Goal: Task Accomplishment & Management: Complete application form

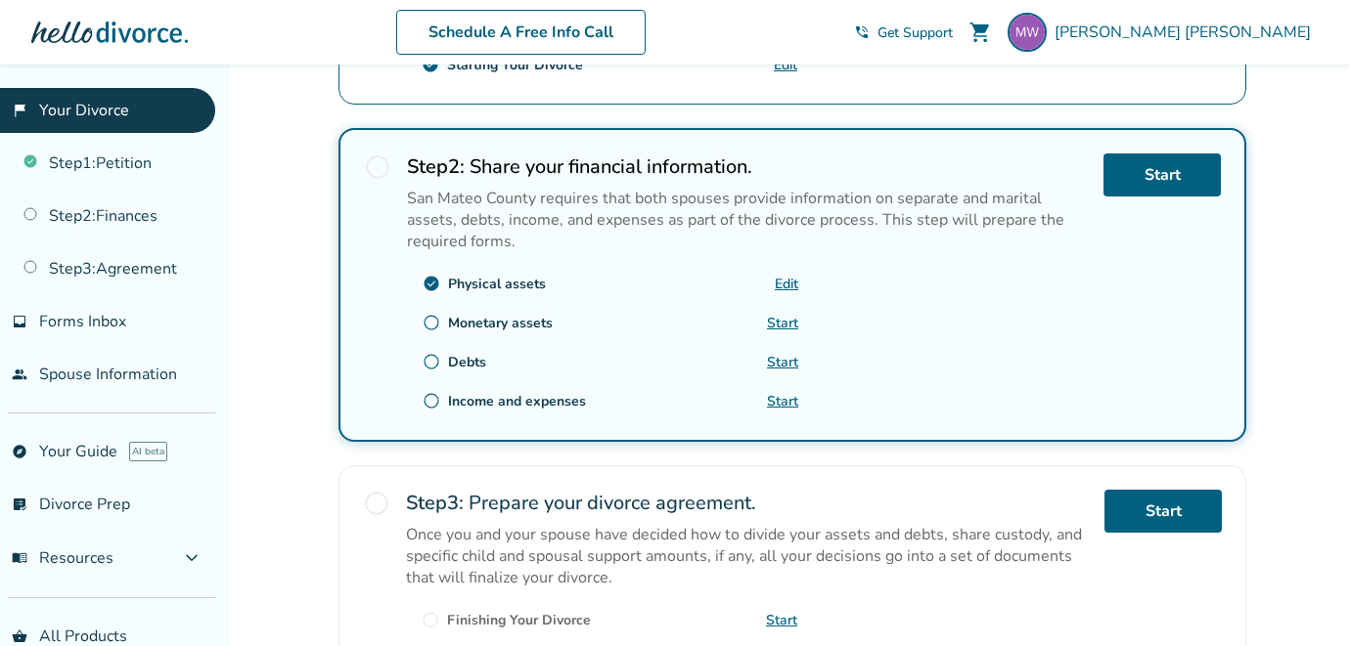
scroll to position [554, 0]
click at [1176, 168] on link "Start" at bounding box center [1161, 175] width 117 height 43
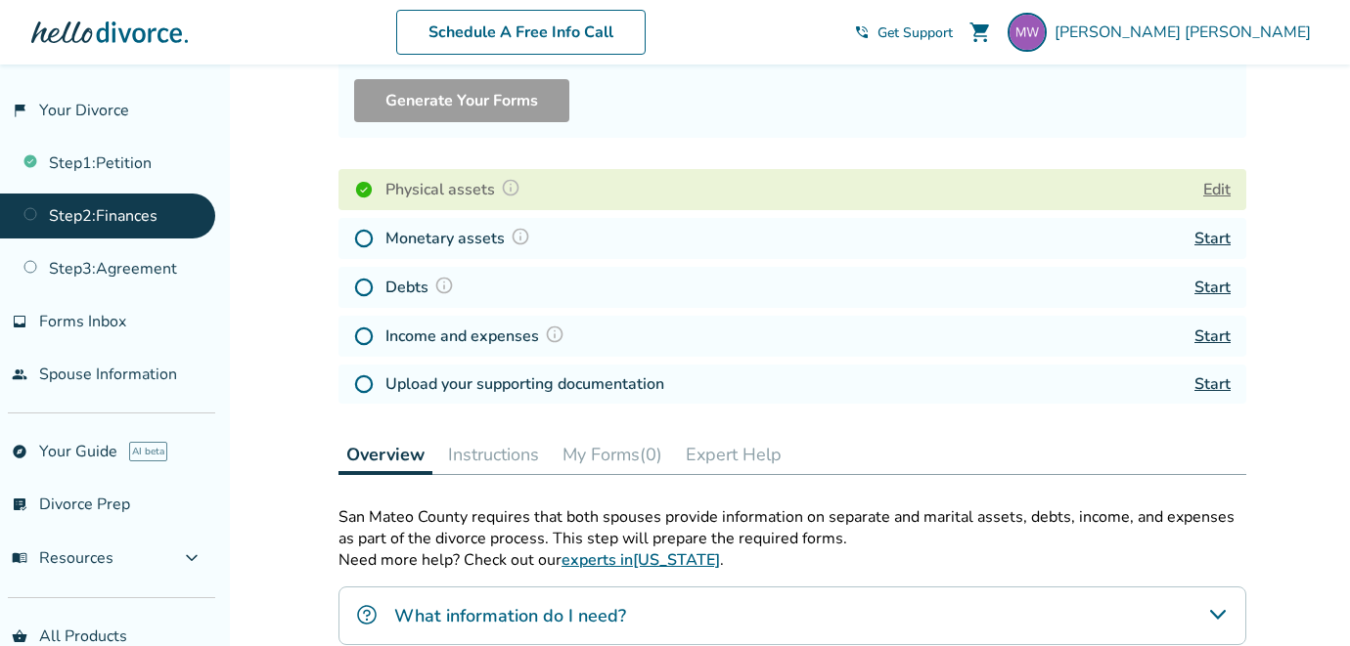
scroll to position [190, 0]
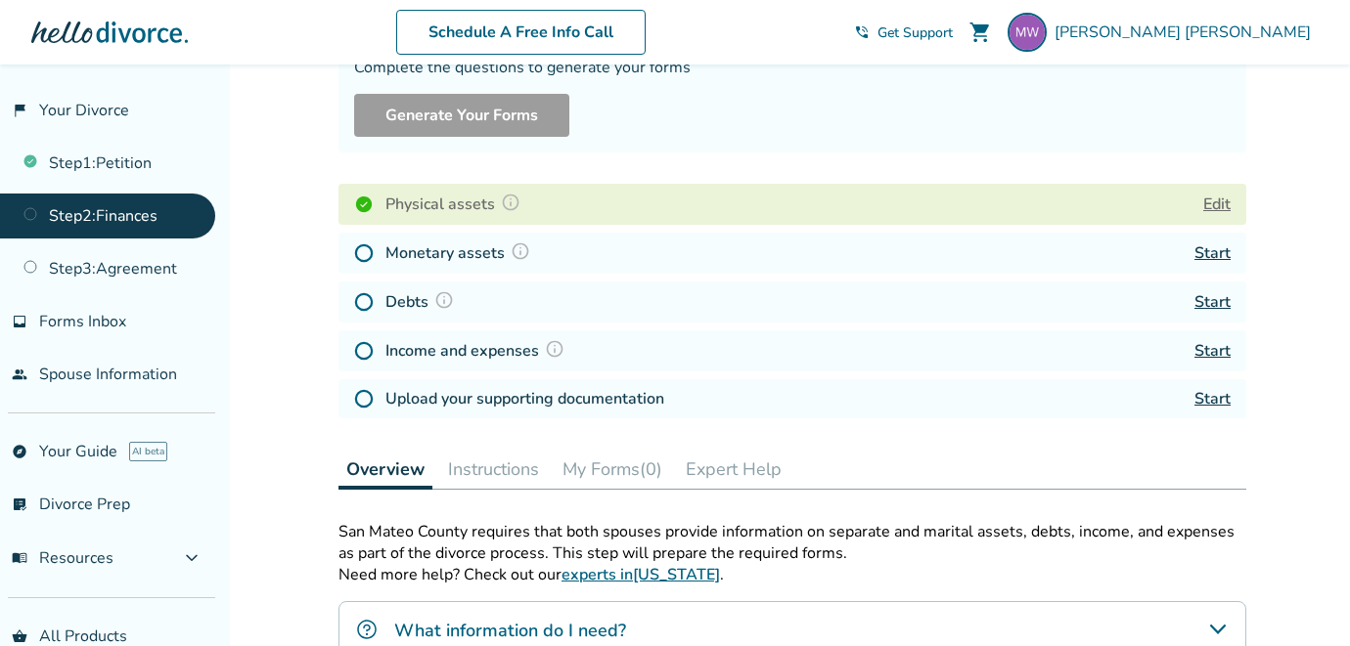
click at [1218, 253] on link "Start" at bounding box center [1212, 254] width 36 height 22
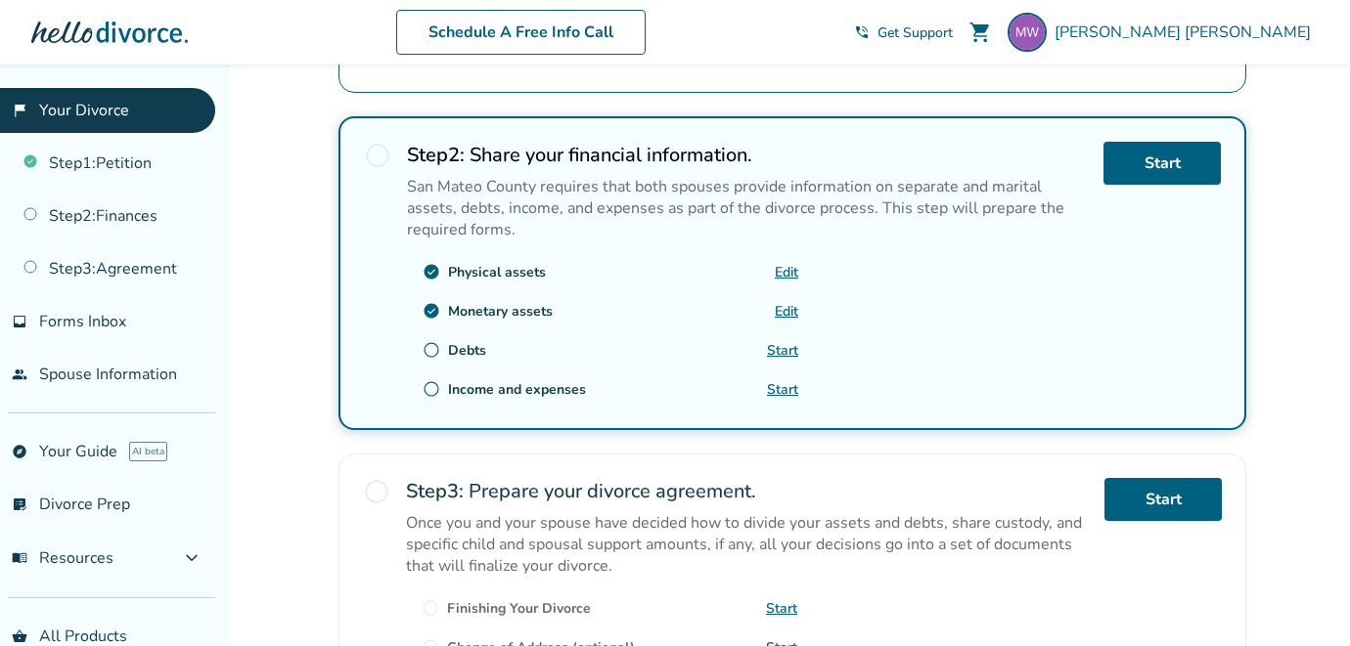
scroll to position [567, 0]
click at [781, 347] on link "Start" at bounding box center [782, 349] width 31 height 19
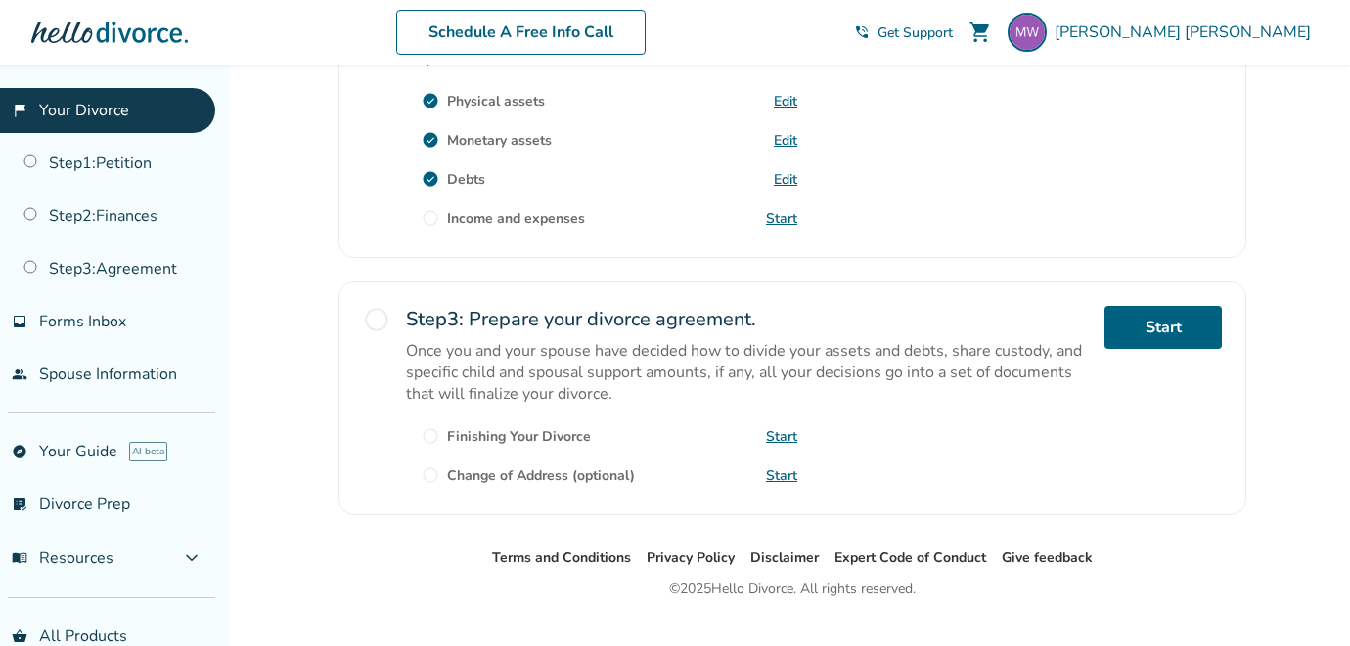
scroll to position [739, 0]
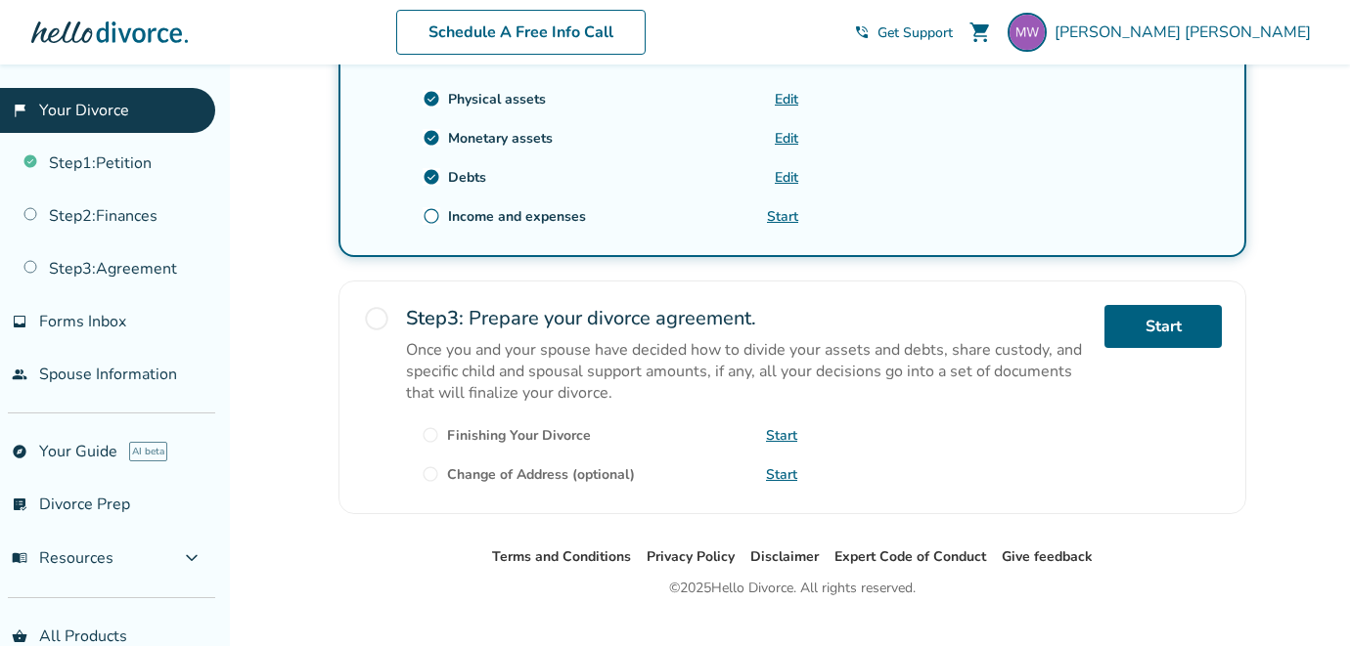
click at [785, 218] on link "Start" at bounding box center [782, 216] width 31 height 19
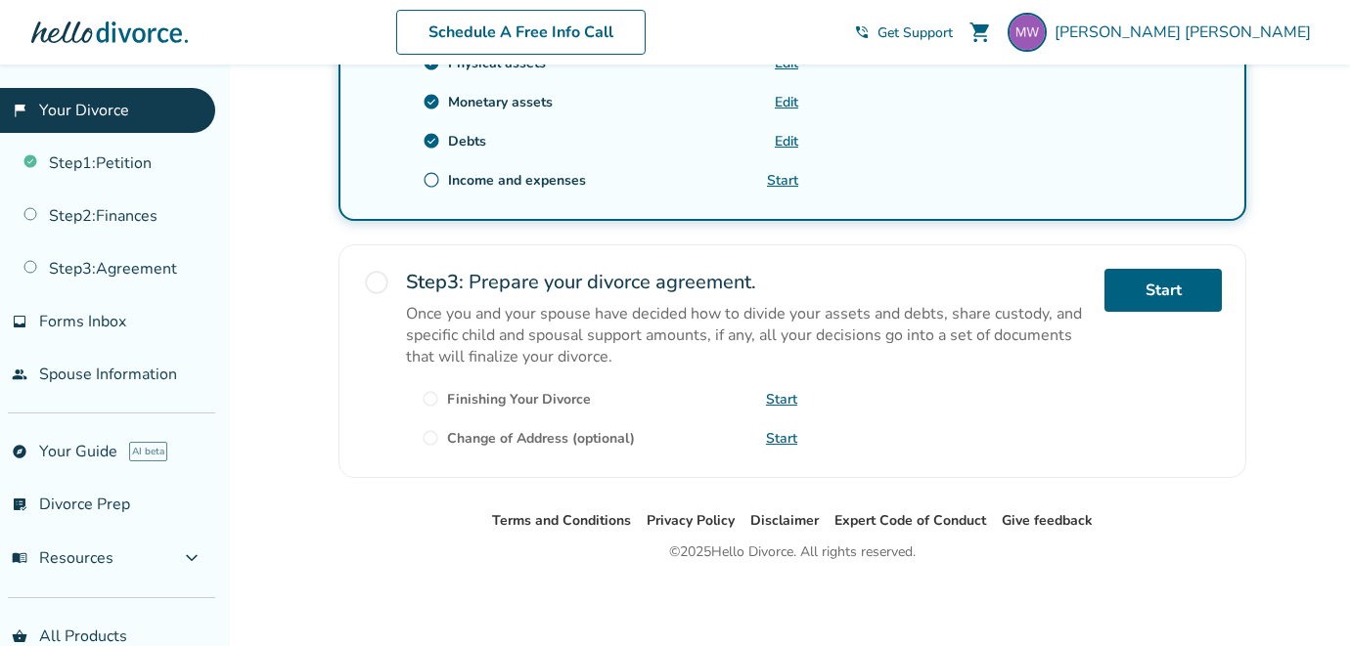
scroll to position [775, 0]
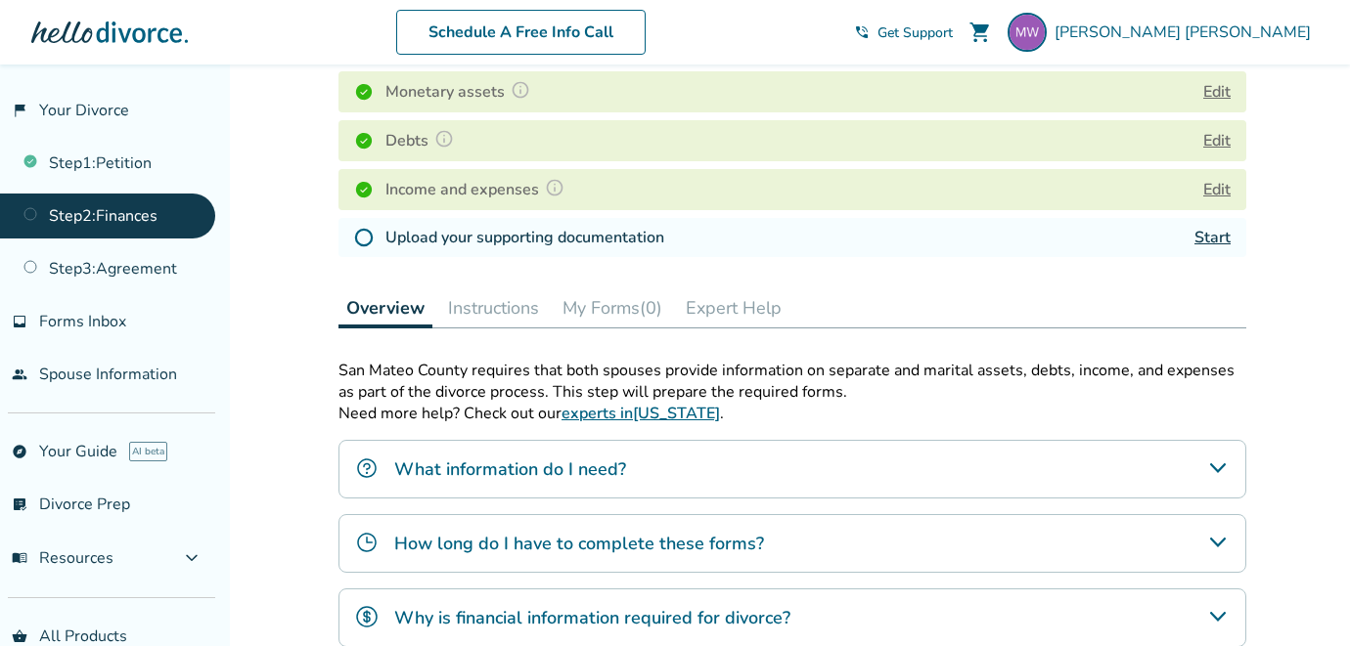
scroll to position [322, 0]
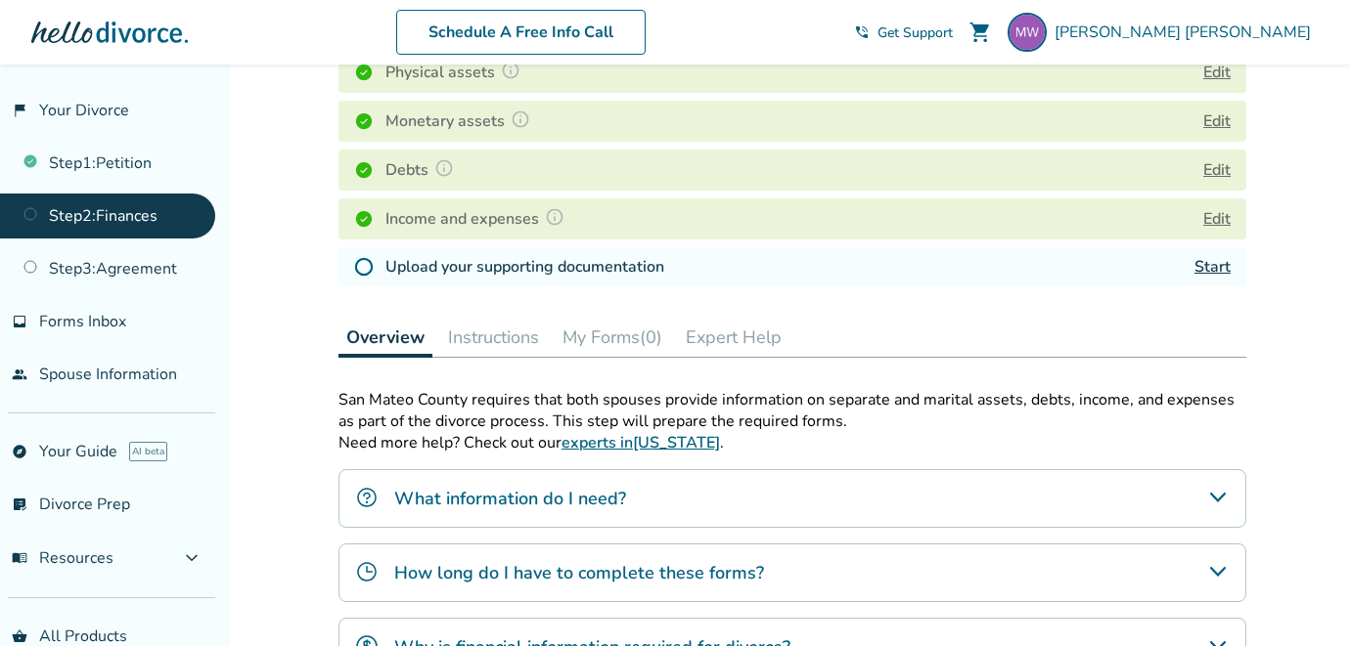
click at [1219, 278] on link "Start" at bounding box center [1212, 267] width 36 height 22
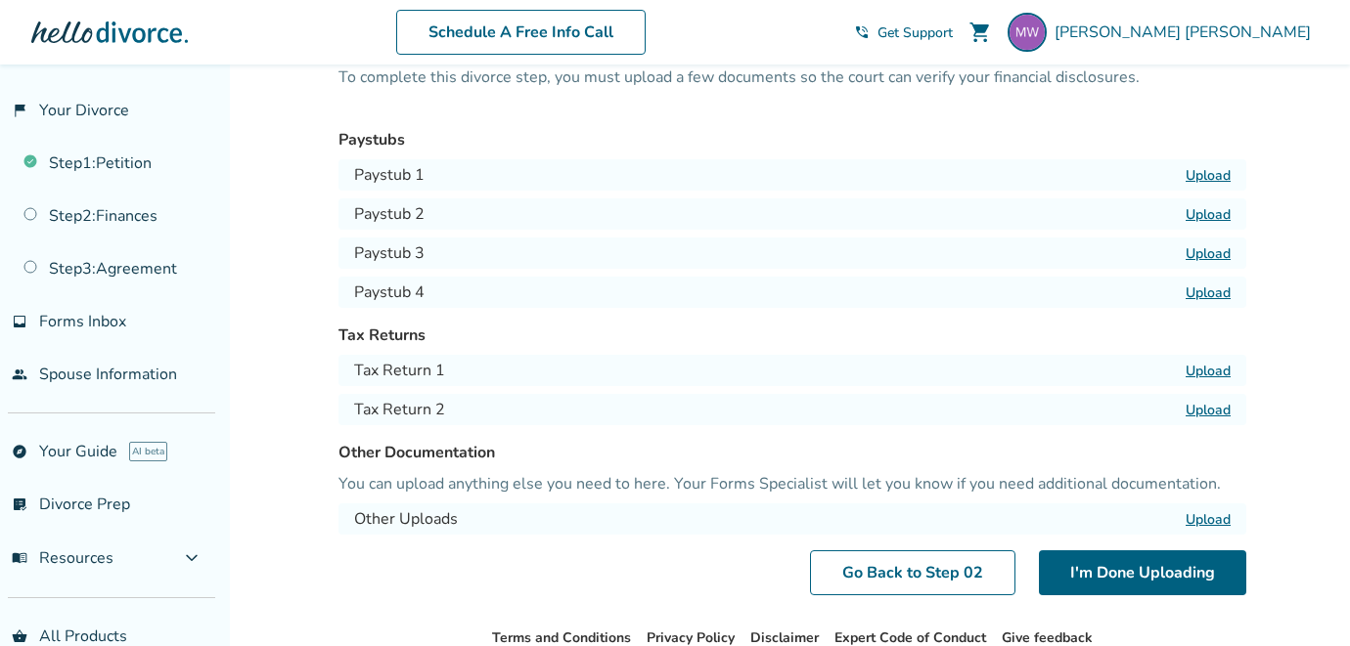
scroll to position [123, 0]
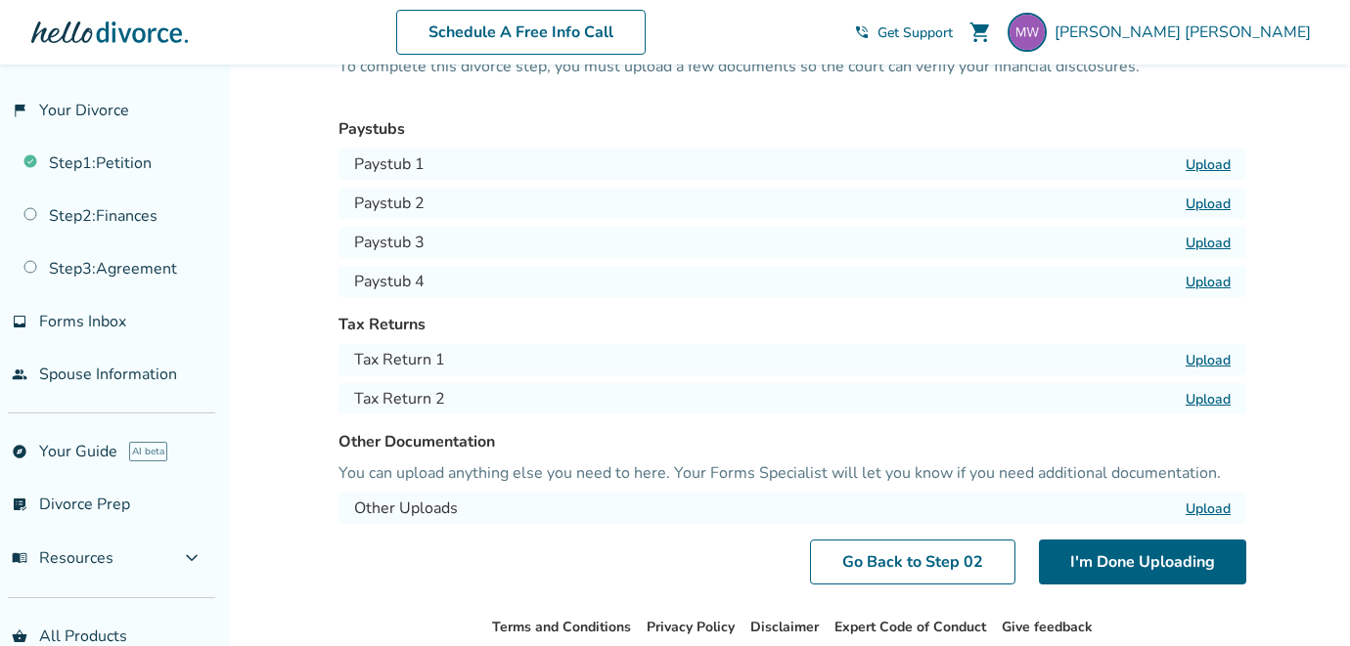
click at [1201, 166] on label "Upload" at bounding box center [1207, 164] width 45 height 19
click at [0, 0] on input "Upload" at bounding box center [0, 0] width 0 height 0
click at [1211, 164] on label "Upload" at bounding box center [1207, 164] width 45 height 19
click at [0, 0] on input "Upload" at bounding box center [0, 0] width 0 height 0
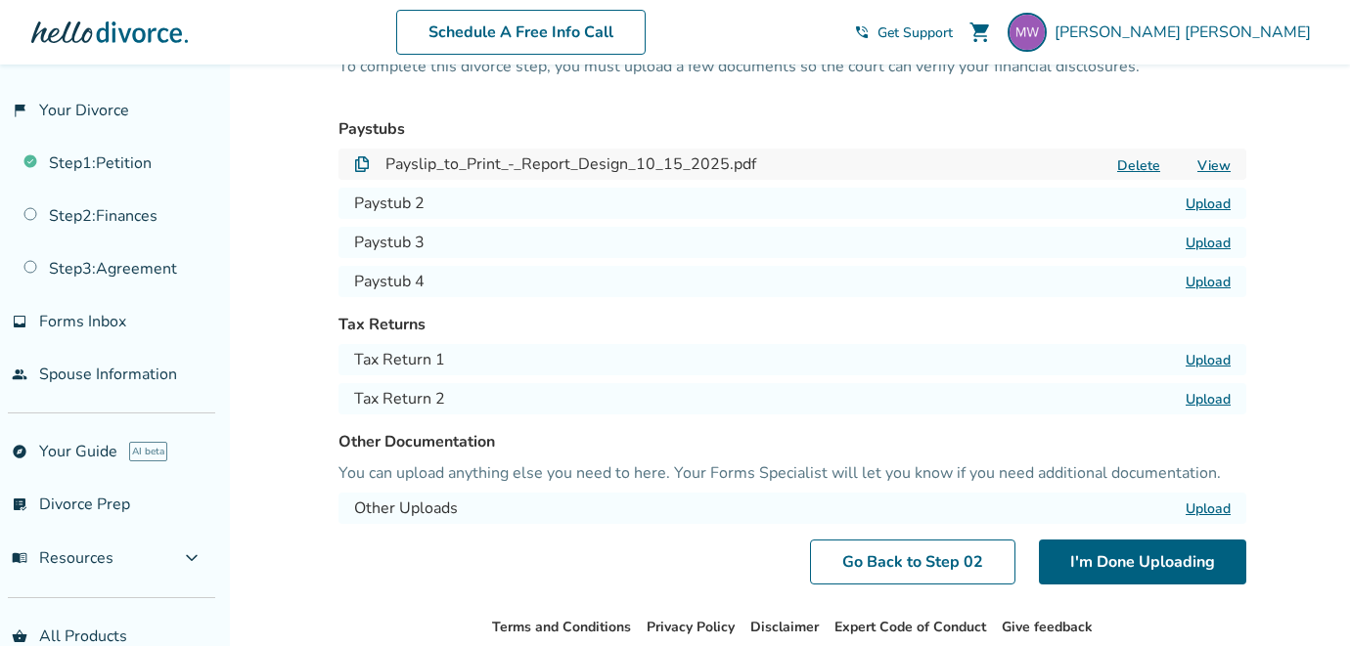
click at [1209, 207] on label "Upload" at bounding box center [1207, 204] width 45 height 19
click at [0, 0] on input "Upload" at bounding box center [0, 0] width 0 height 0
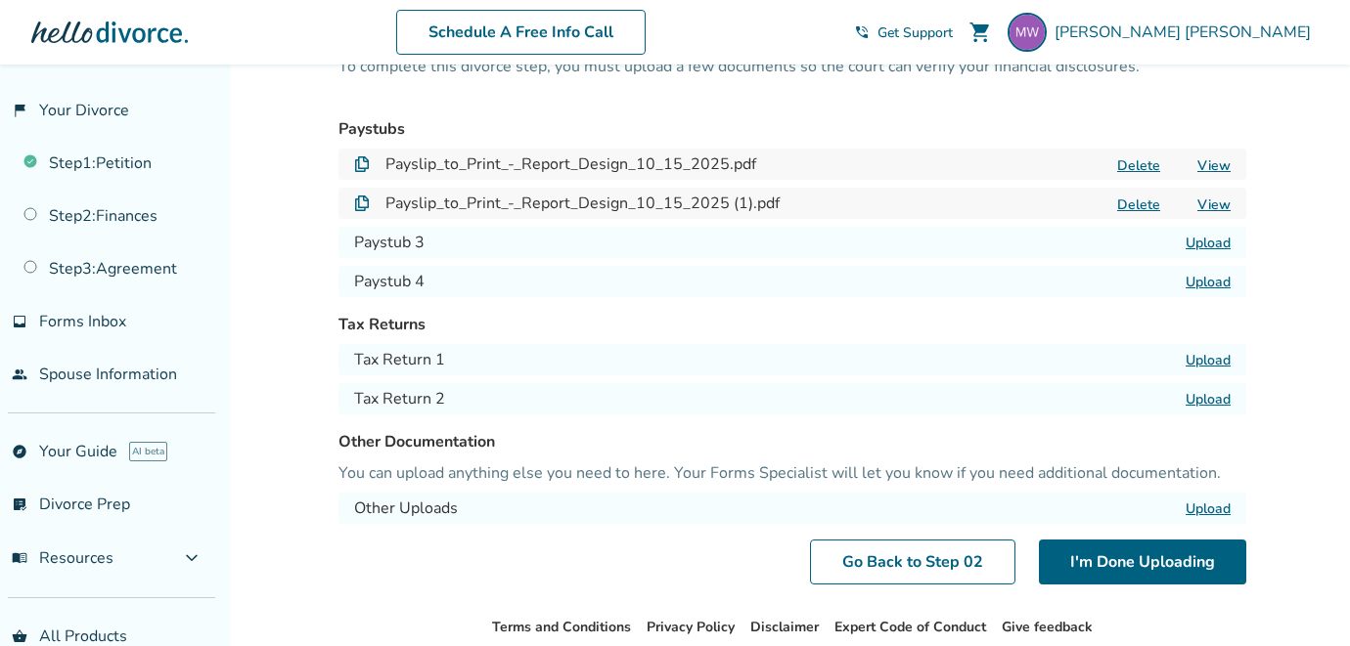
click at [1201, 242] on label "Upload" at bounding box center [1207, 243] width 45 height 19
click at [0, 0] on input "Upload" at bounding box center [0, 0] width 0 height 0
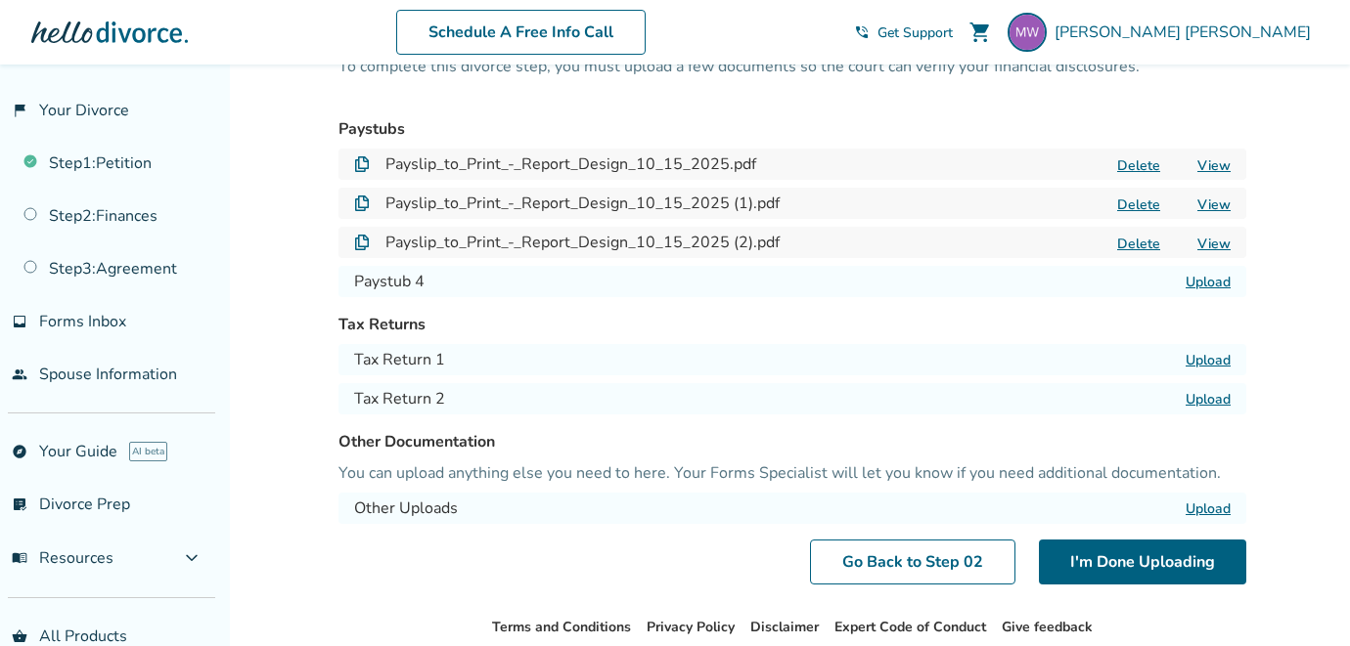
click at [1201, 356] on label "Upload" at bounding box center [1207, 360] width 45 height 19
click at [0, 0] on input "Upload" at bounding box center [0, 0] width 0 height 0
click at [1212, 398] on label "Upload" at bounding box center [1207, 399] width 45 height 19
click at [0, 0] on input "Upload" at bounding box center [0, 0] width 0 height 0
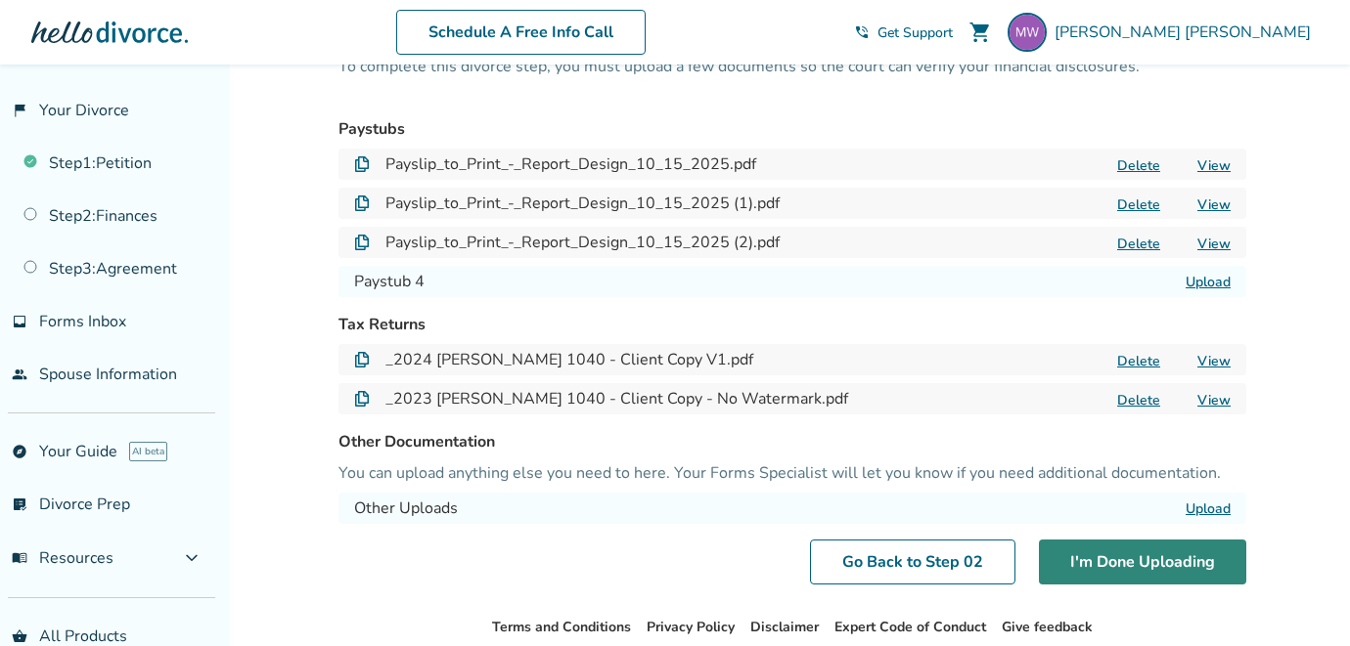
click at [1102, 554] on button "I'm Done Uploading" at bounding box center [1142, 562] width 207 height 45
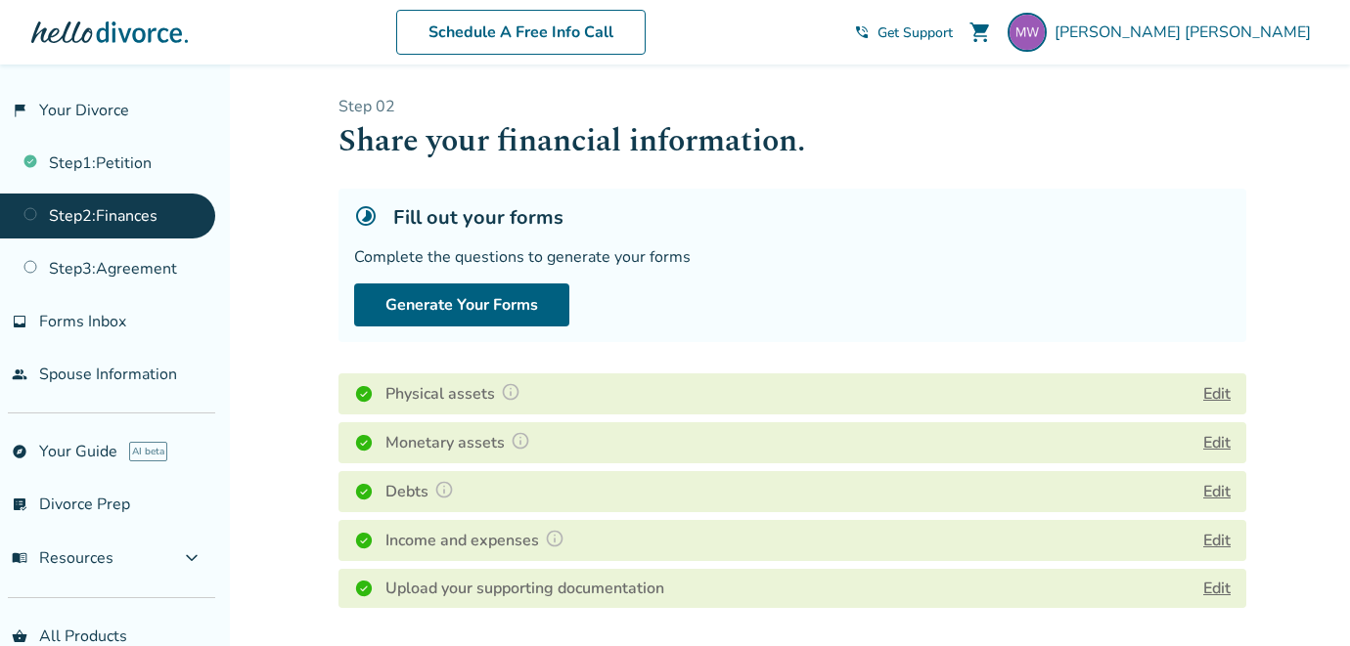
click at [98, 217] on link "Step 2 : Finances" at bounding box center [107, 216] width 215 height 45
click at [99, 161] on link "Step 1 : Petition" at bounding box center [107, 163] width 215 height 45
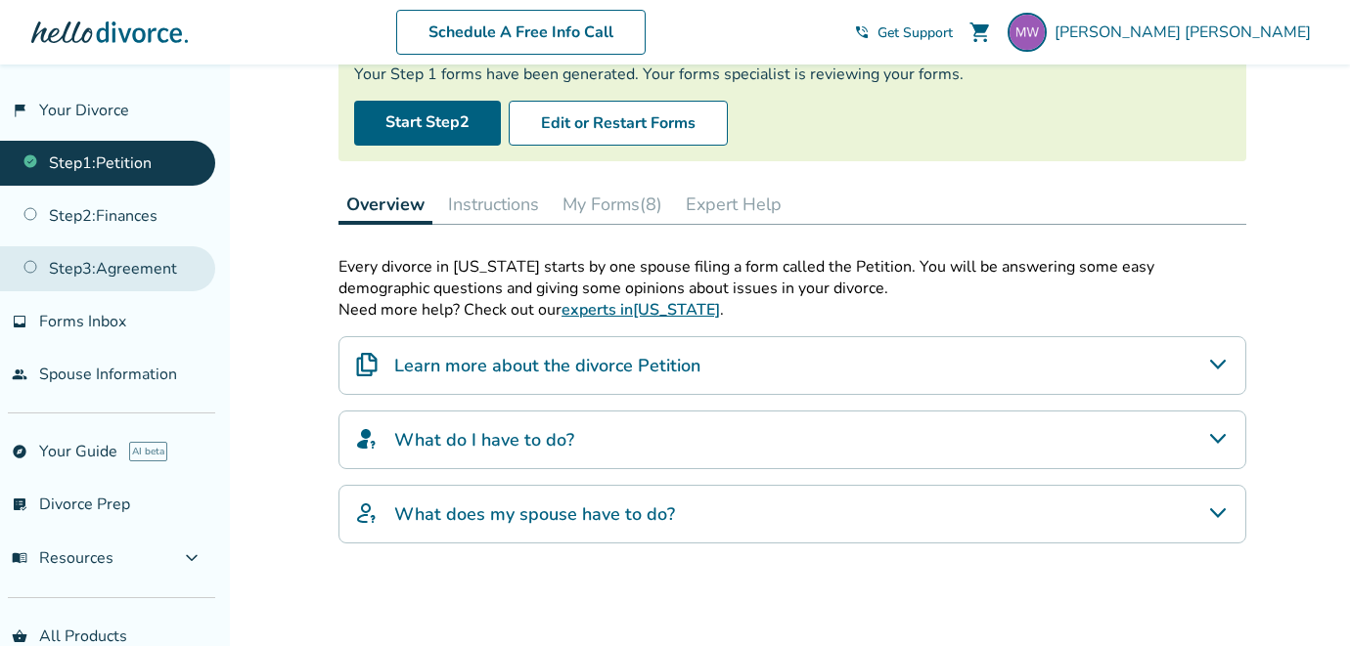
scroll to position [201, 0]
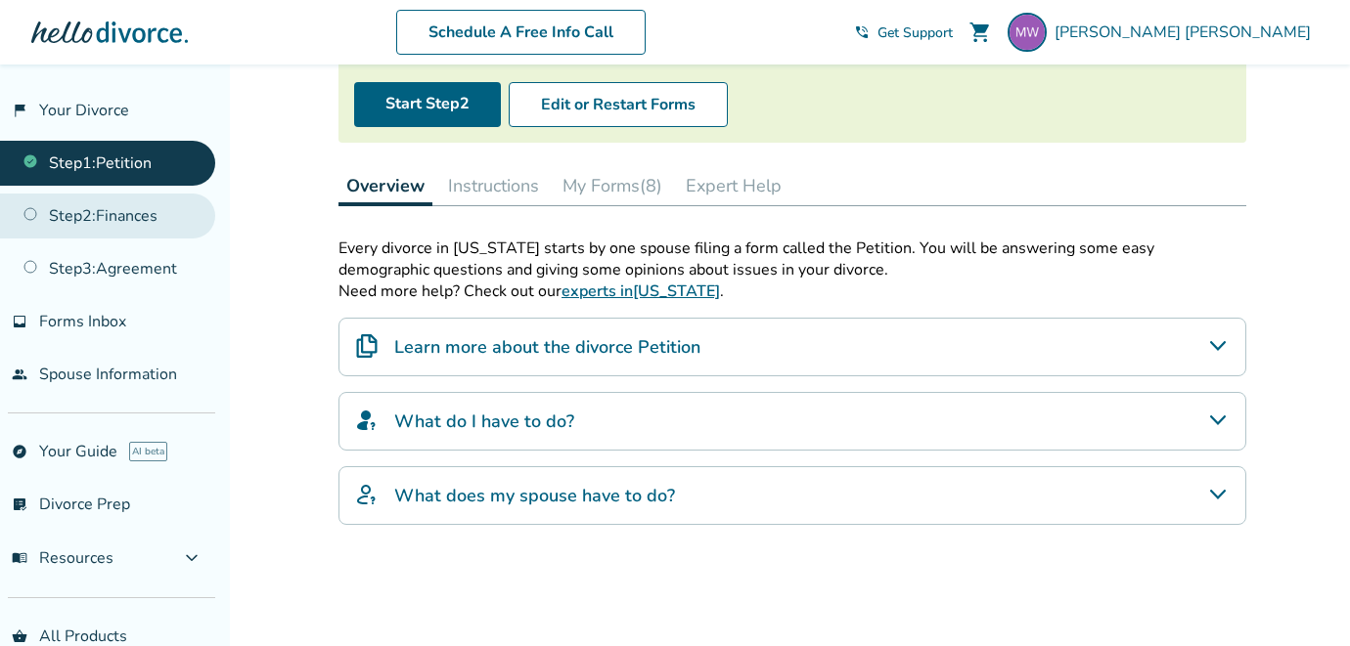
click at [123, 223] on link "Step 2 : Finances" at bounding box center [107, 216] width 215 height 45
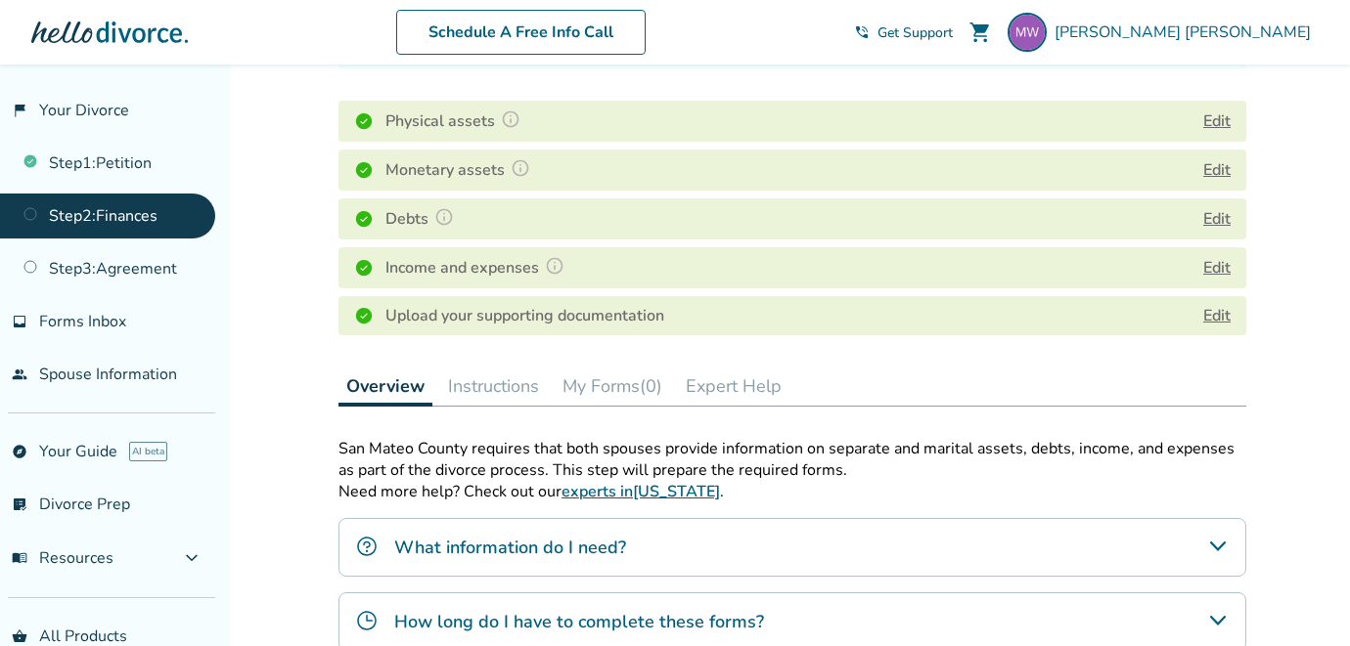
scroll to position [271, 0]
click at [497, 399] on button "Instructions" at bounding box center [493, 388] width 107 height 39
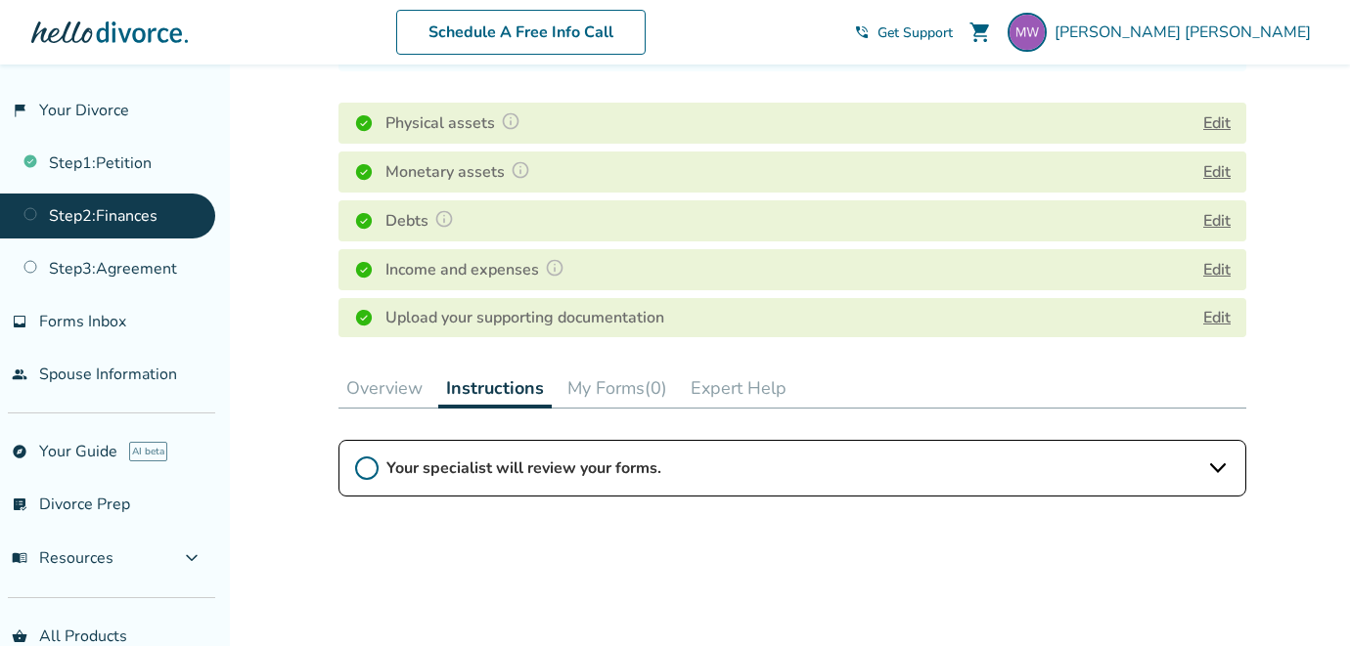
click at [623, 397] on button "My Forms (0)" at bounding box center [616, 388] width 115 height 39
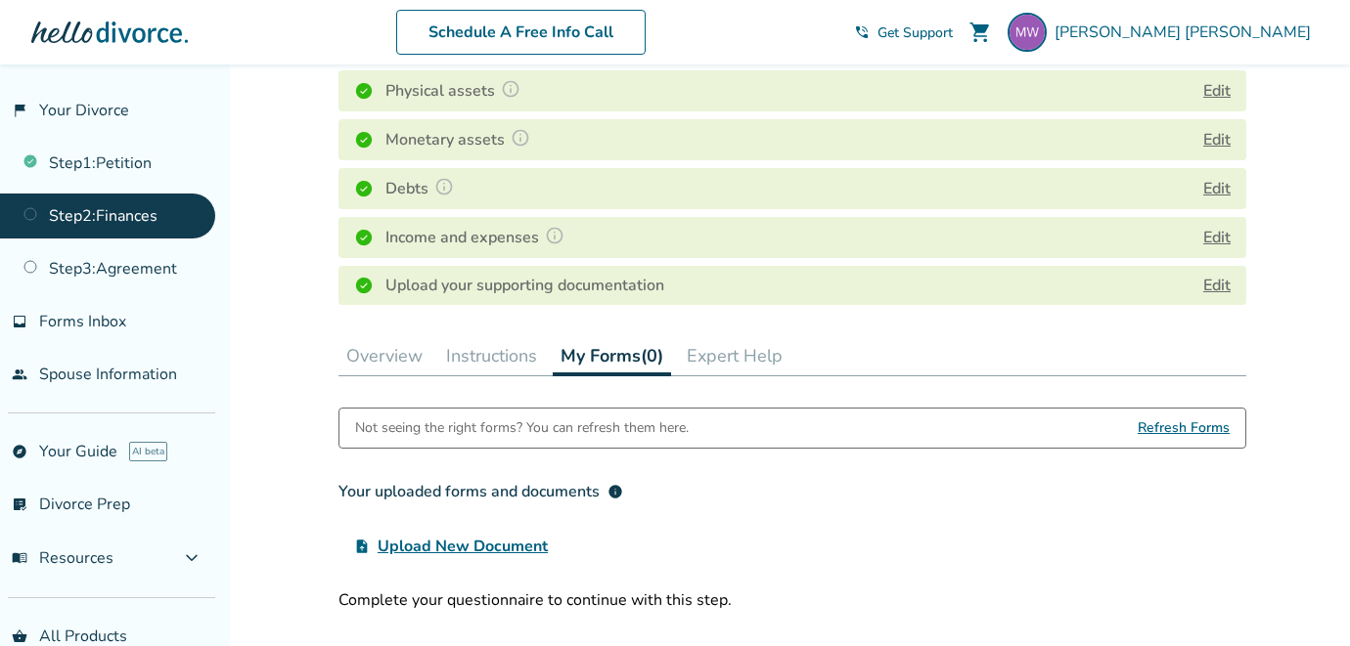
scroll to position [290, 0]
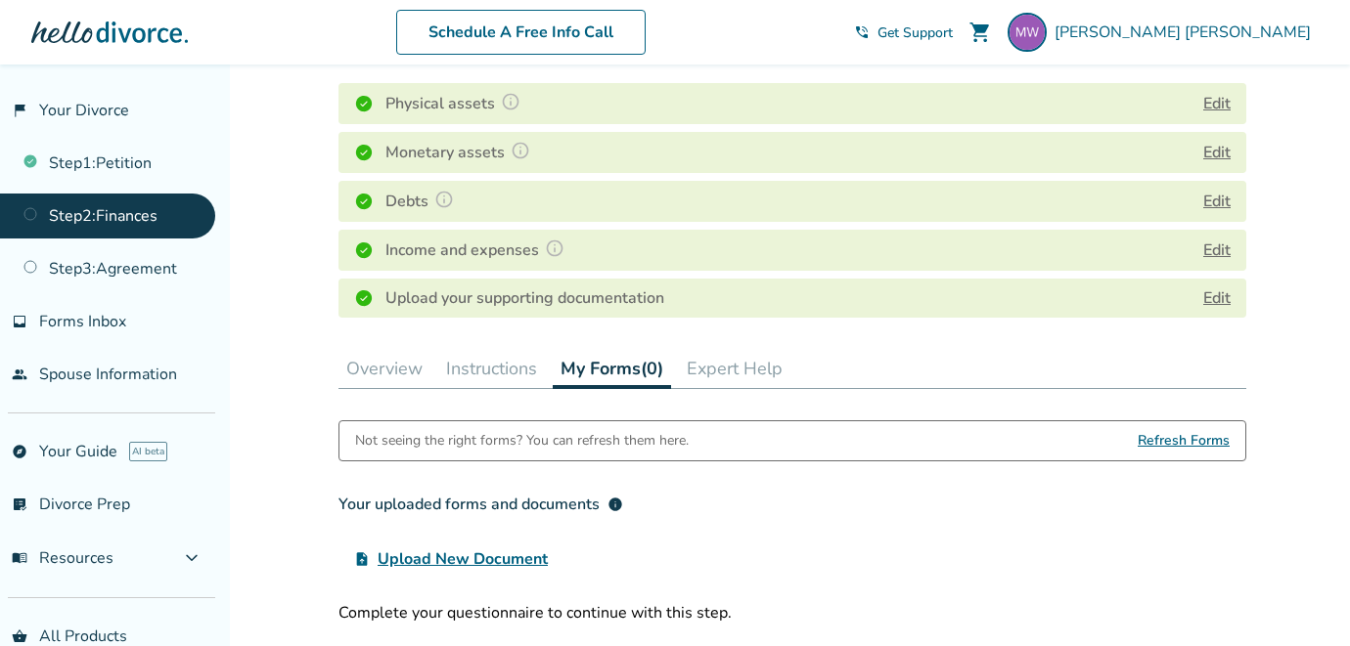
click at [392, 388] on button "Overview" at bounding box center [384, 368] width 92 height 39
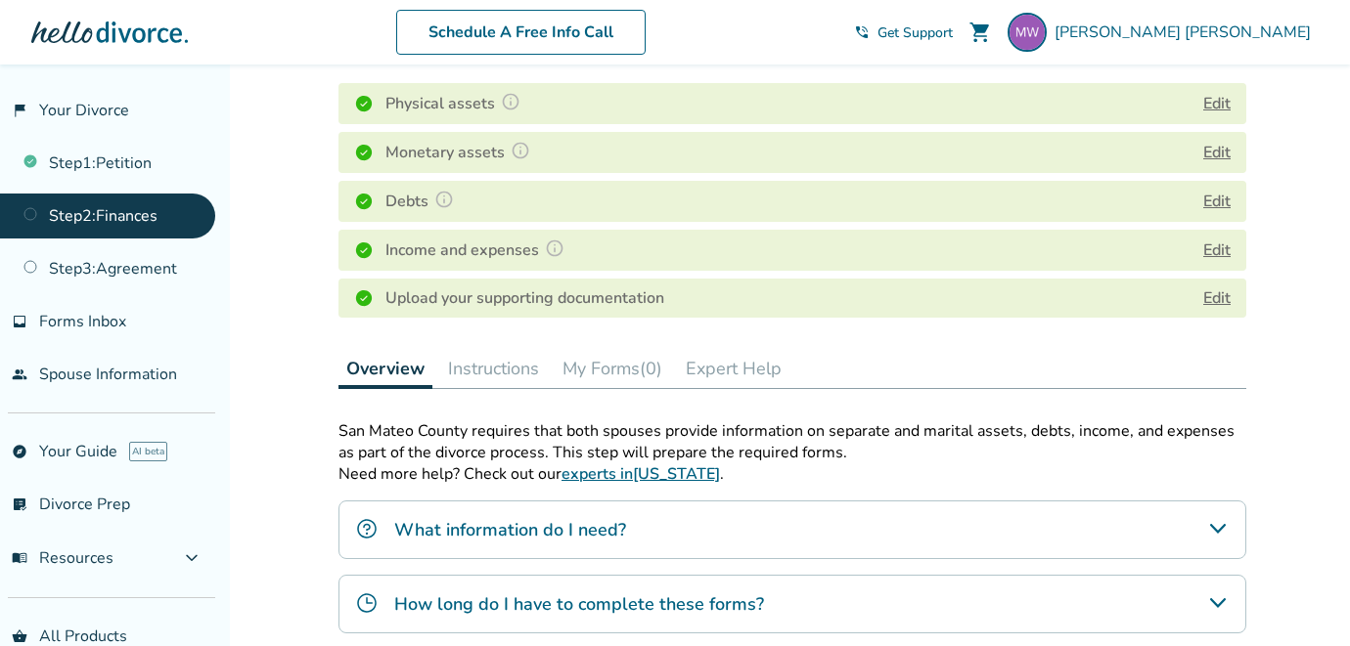
scroll to position [274, 0]
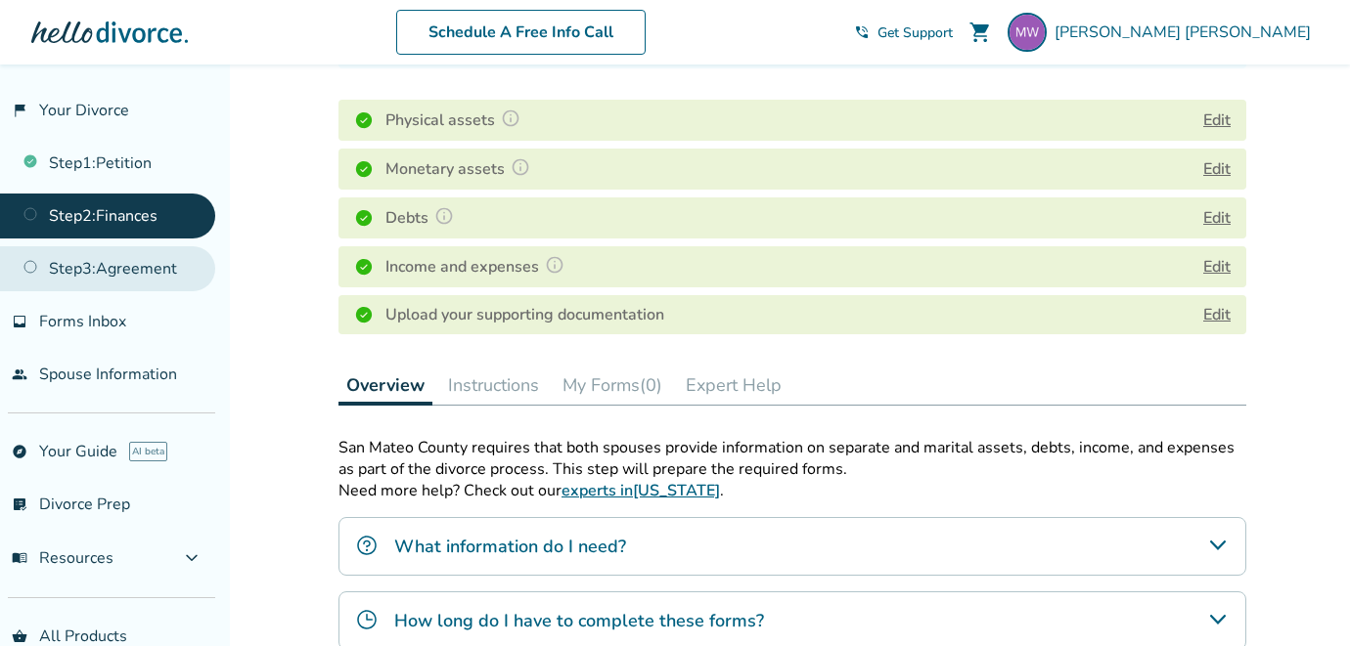
click at [136, 272] on link "Step 3 : Agreement" at bounding box center [107, 268] width 215 height 45
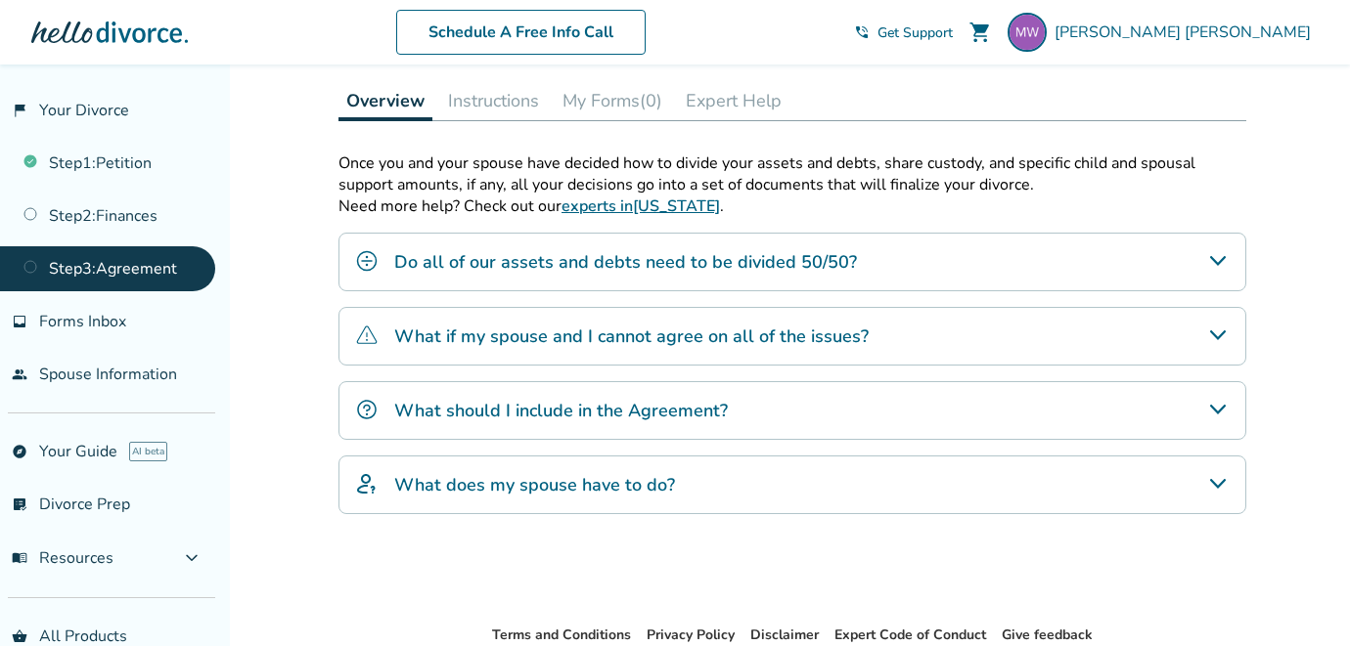
scroll to position [415, 0]
click at [1160, 264] on div "Do all of our assets and debts need to be divided 50/50?" at bounding box center [792, 261] width 908 height 59
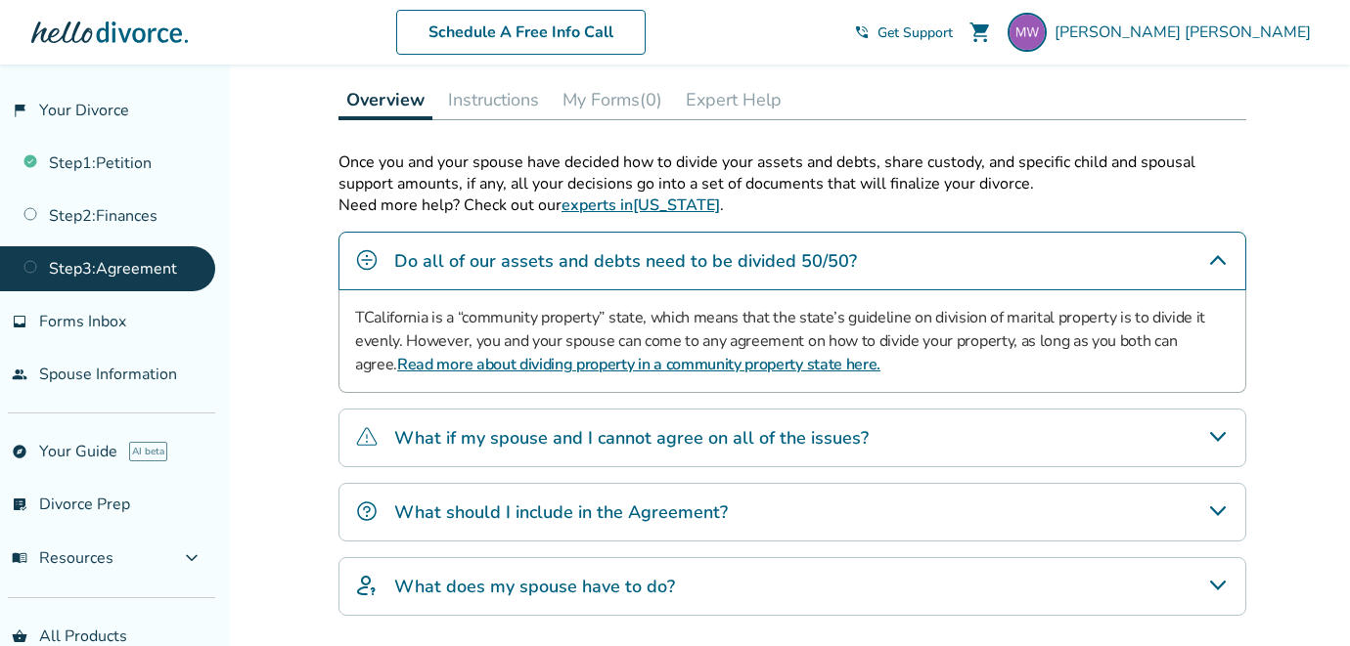
click at [939, 440] on div "What if my spouse and I cannot agree on all of the issues?" at bounding box center [792, 438] width 908 height 59
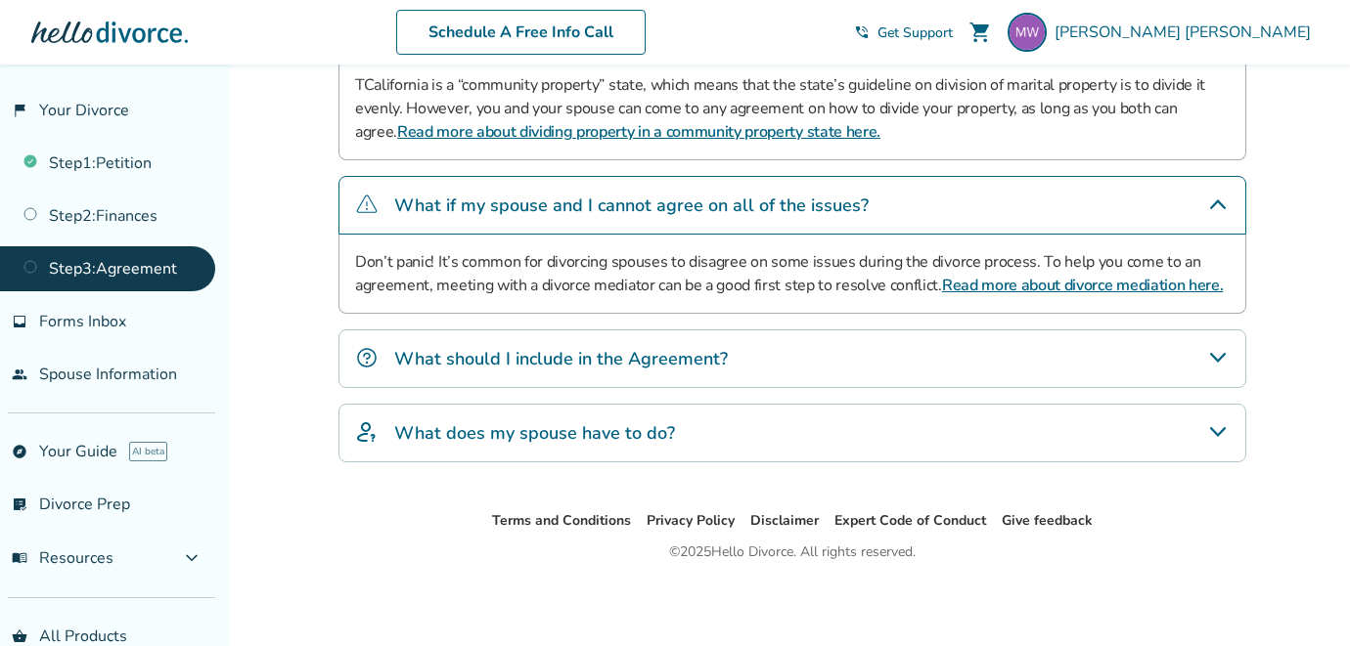
scroll to position [651, 0]
click at [853, 347] on div "What should I include in the Agreement?" at bounding box center [792, 359] width 908 height 59
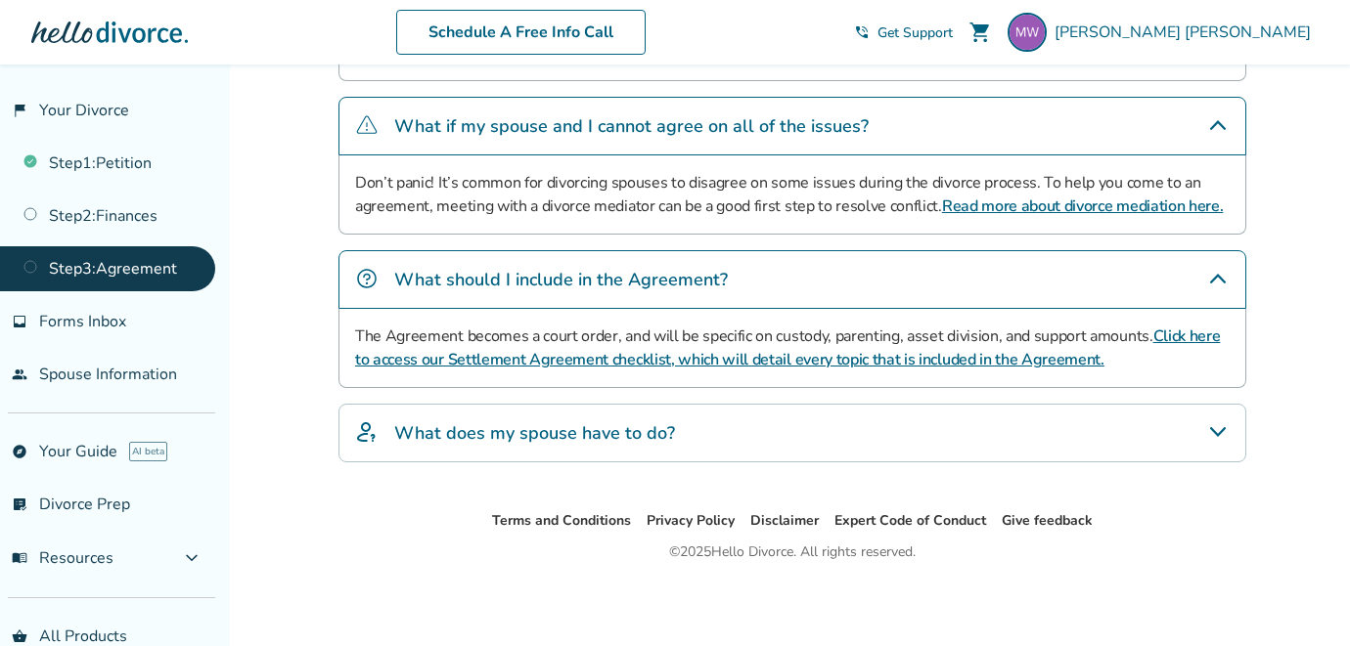
scroll to position [731, 0]
click at [887, 429] on div "What does my spouse have to do?" at bounding box center [792, 433] width 908 height 59
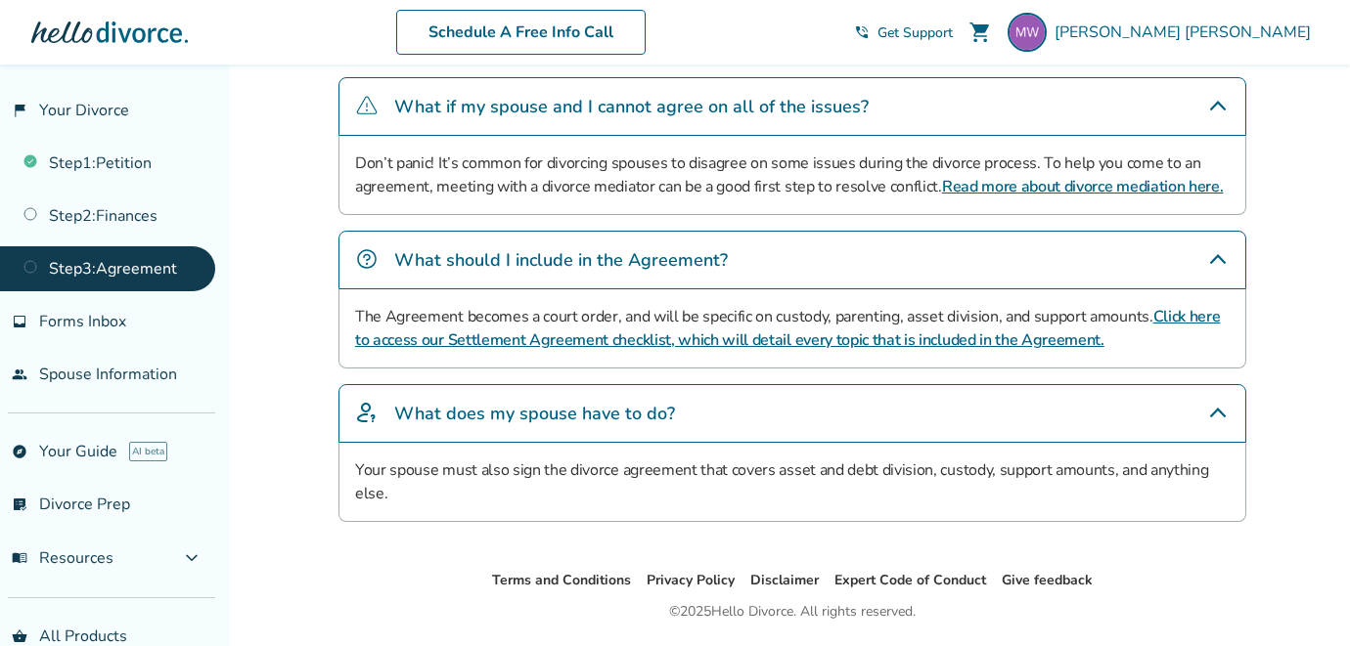
scroll to position [736, 0]
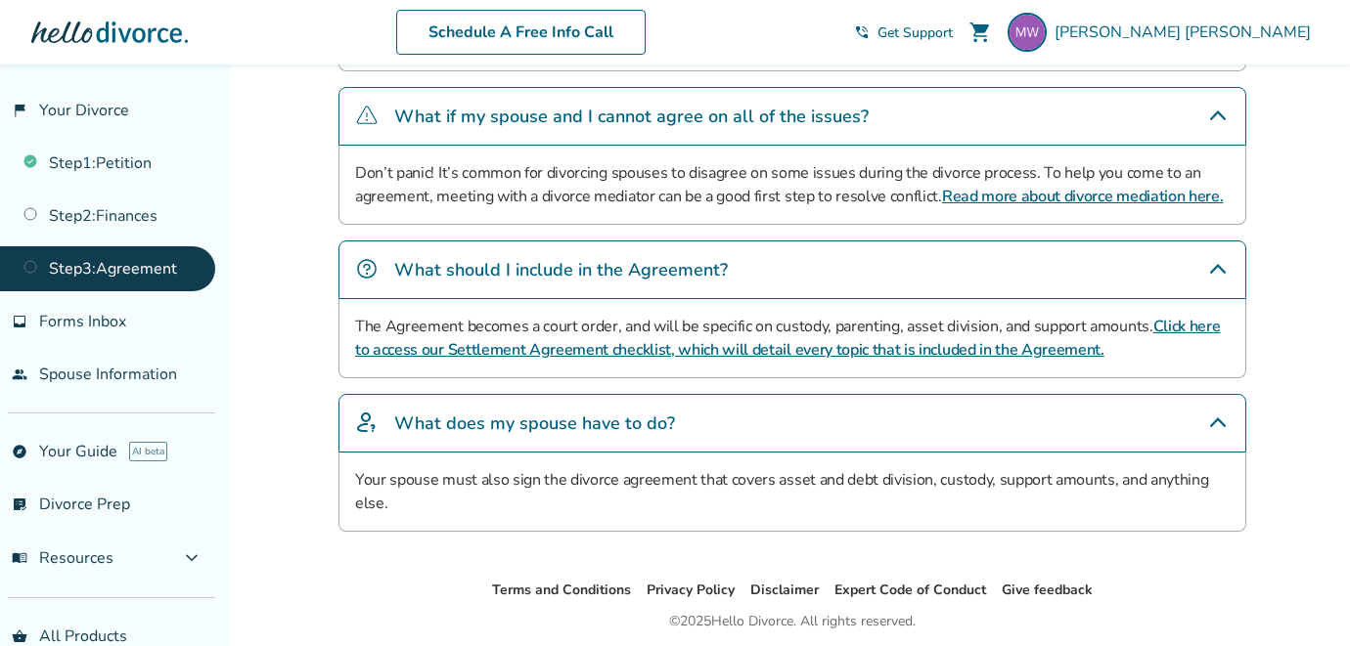
click at [901, 359] on link "Click here to access our Settlement Agreement checklist, which will detail ever…" at bounding box center [787, 338] width 864 height 45
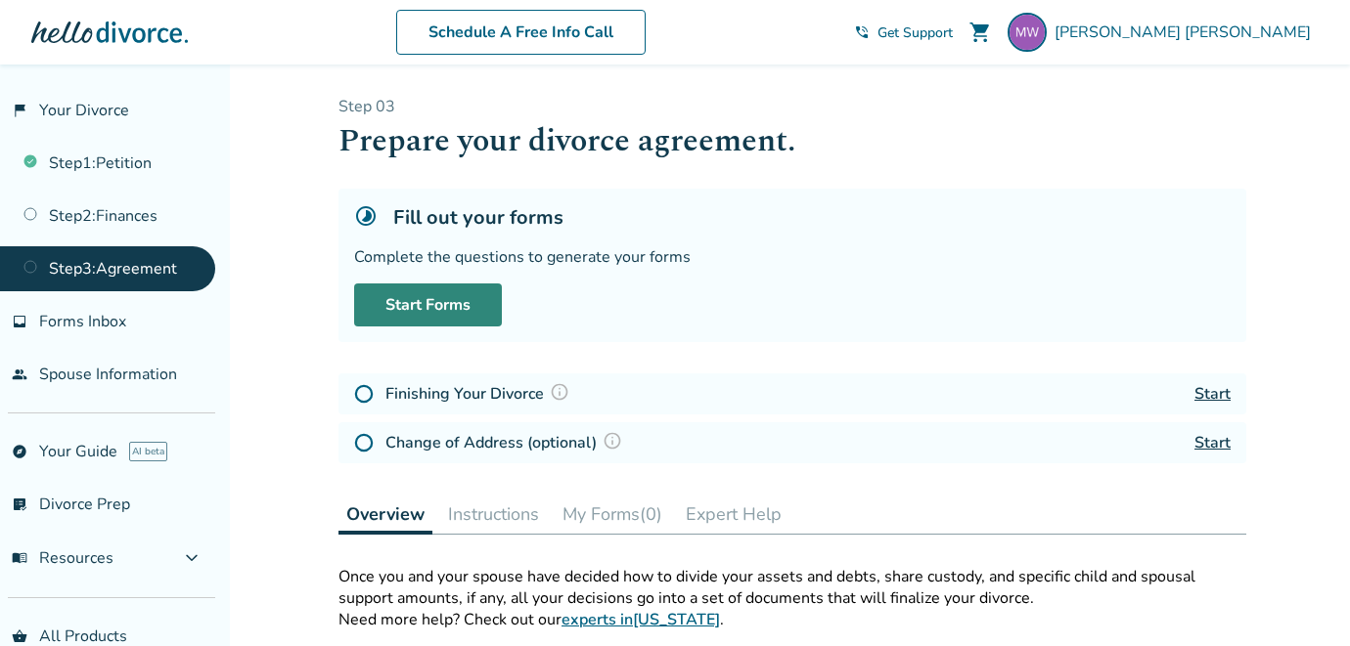
click at [452, 305] on link "Start Forms" at bounding box center [428, 305] width 148 height 43
